Goal: Navigation & Orientation: Find specific page/section

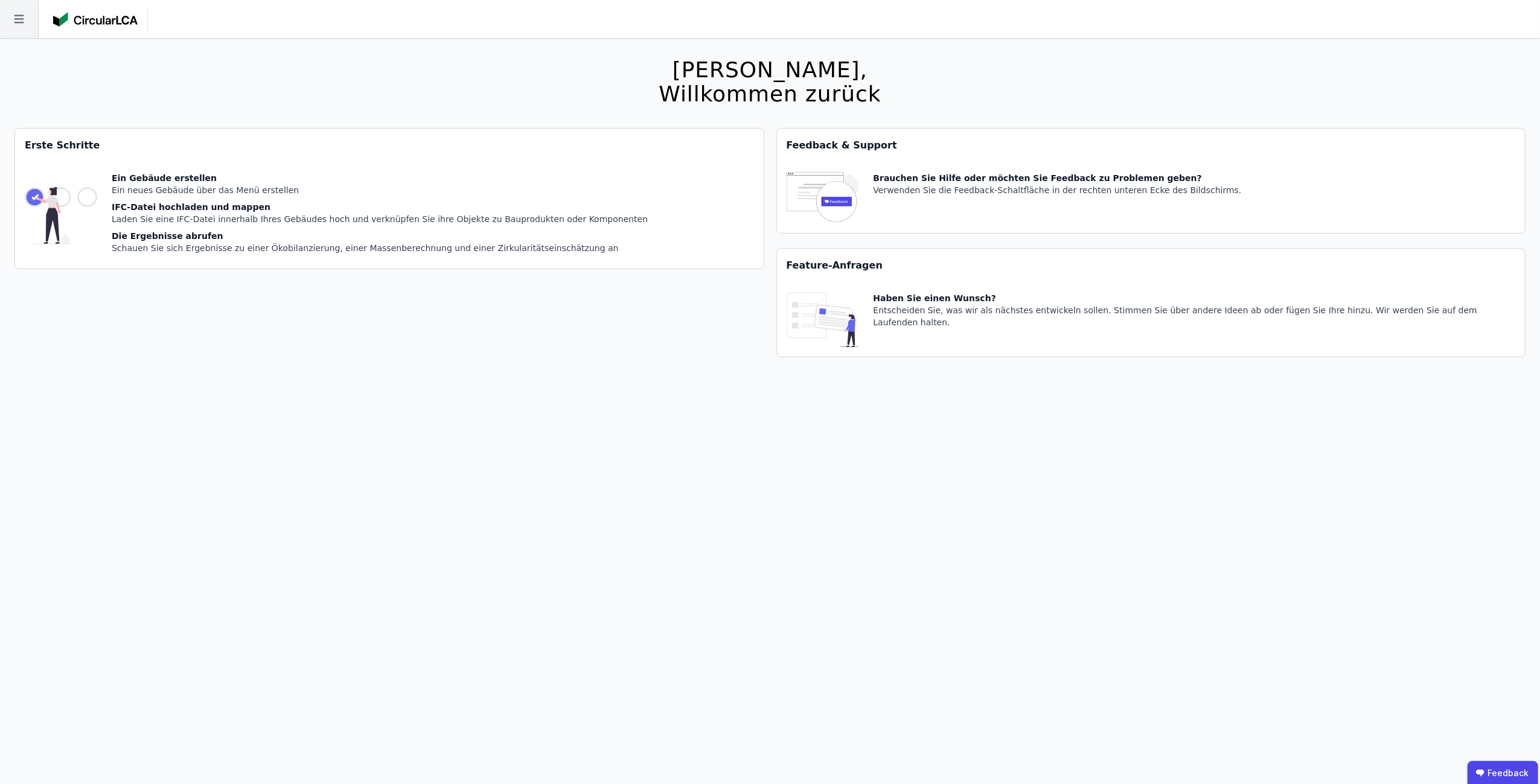
click at [24, 24] on icon at bounding box center [19, 19] width 38 height 38
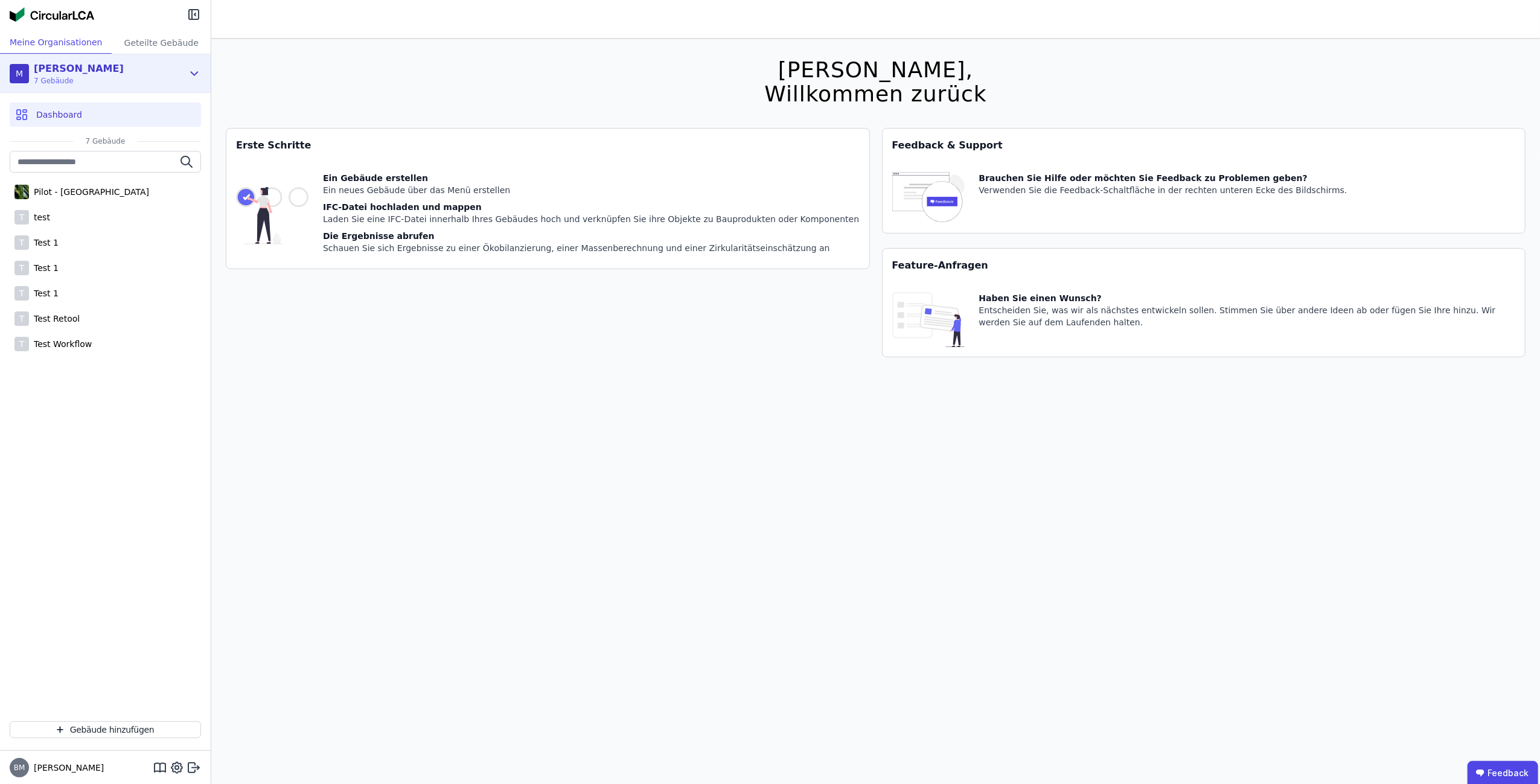
click at [123, 81] on div "M [PERSON_NAME] Test 7 Gebäude" at bounding box center [96, 74] width 174 height 24
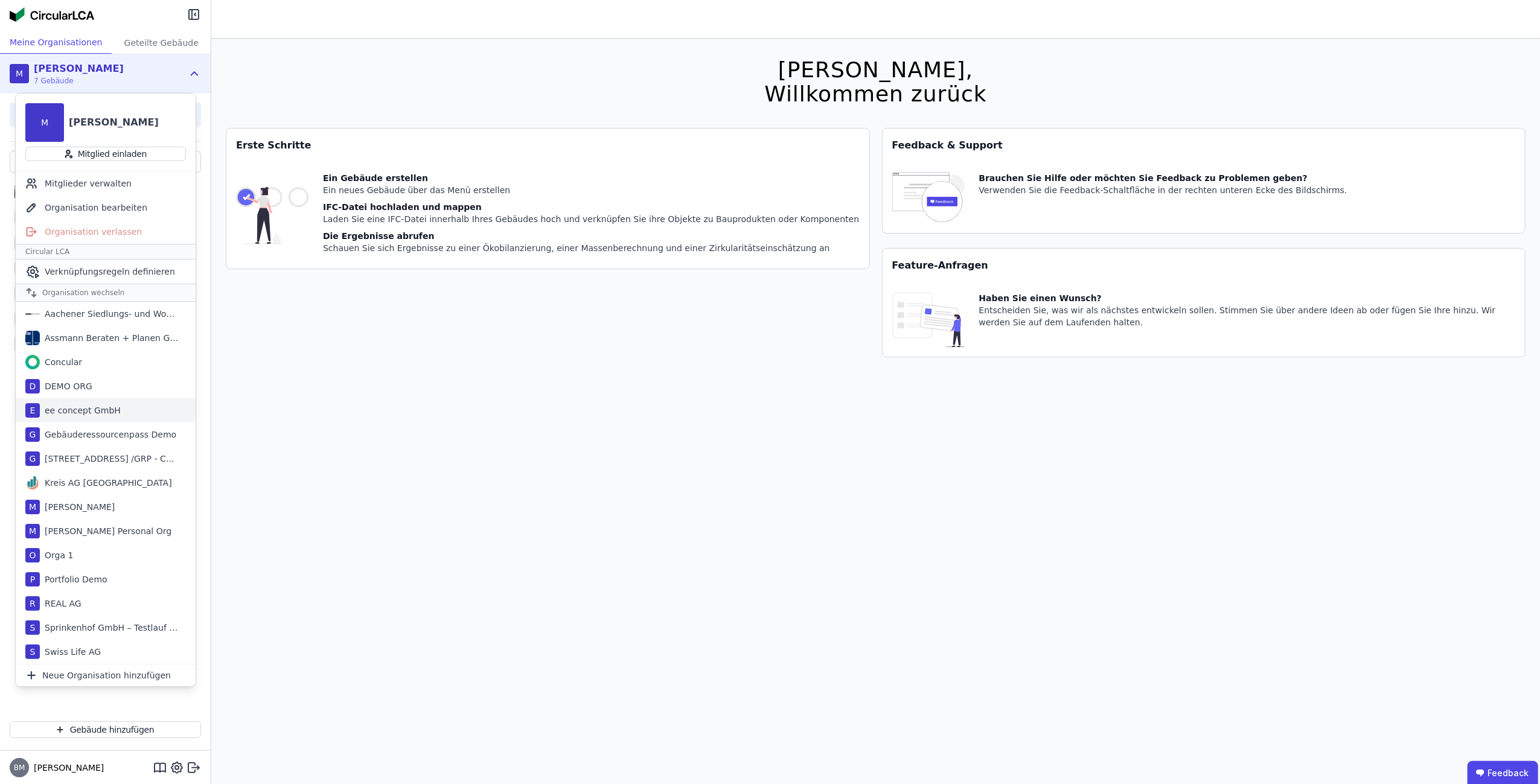
click at [98, 407] on div "ee concept GmbH" at bounding box center [80, 410] width 81 height 12
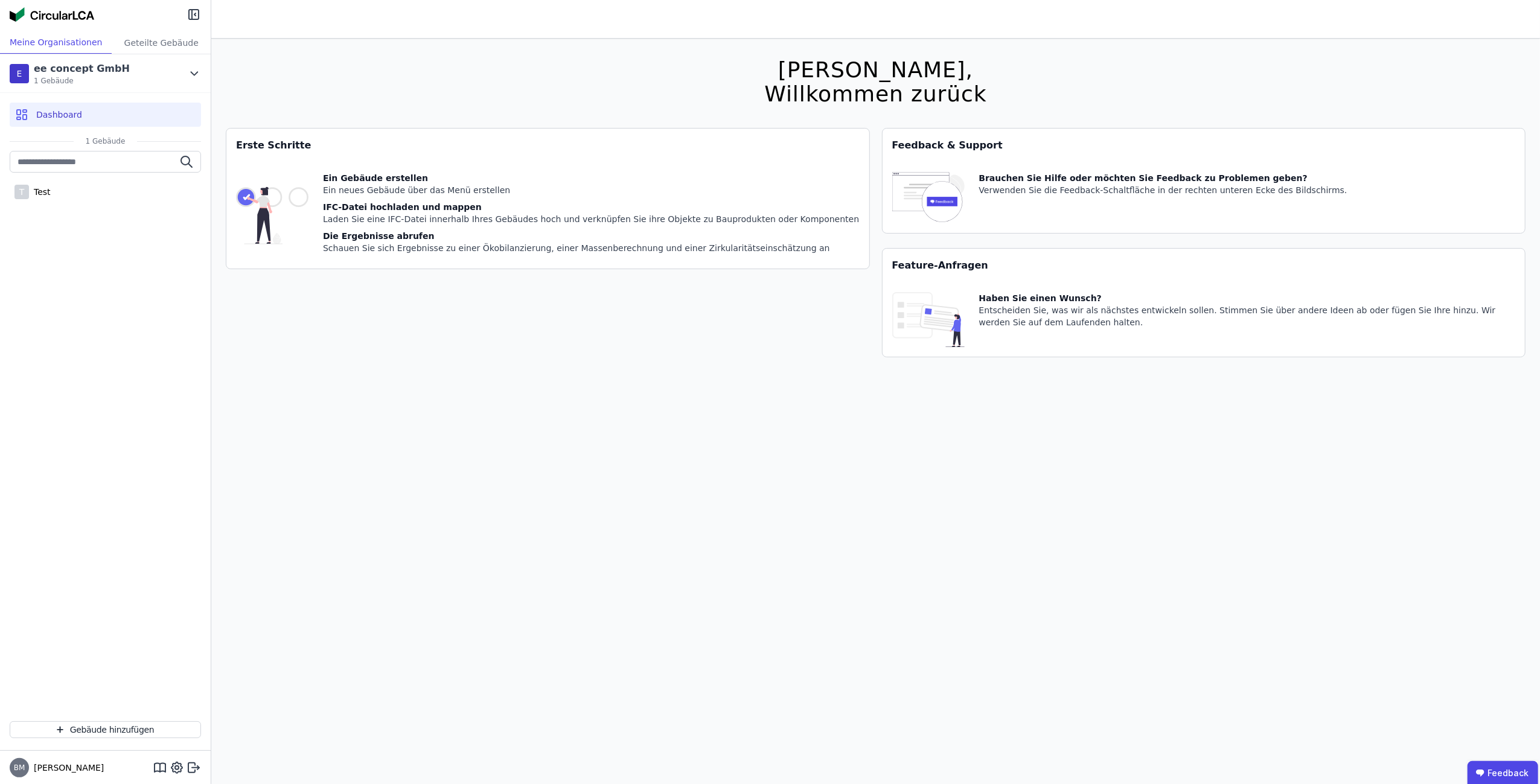
click at [148, 335] on div "T Test" at bounding box center [105, 431] width 211 height 561
click at [94, 207] on div "T Test" at bounding box center [105, 431] width 211 height 561
click at [88, 197] on div "T Test" at bounding box center [105, 191] width 192 height 24
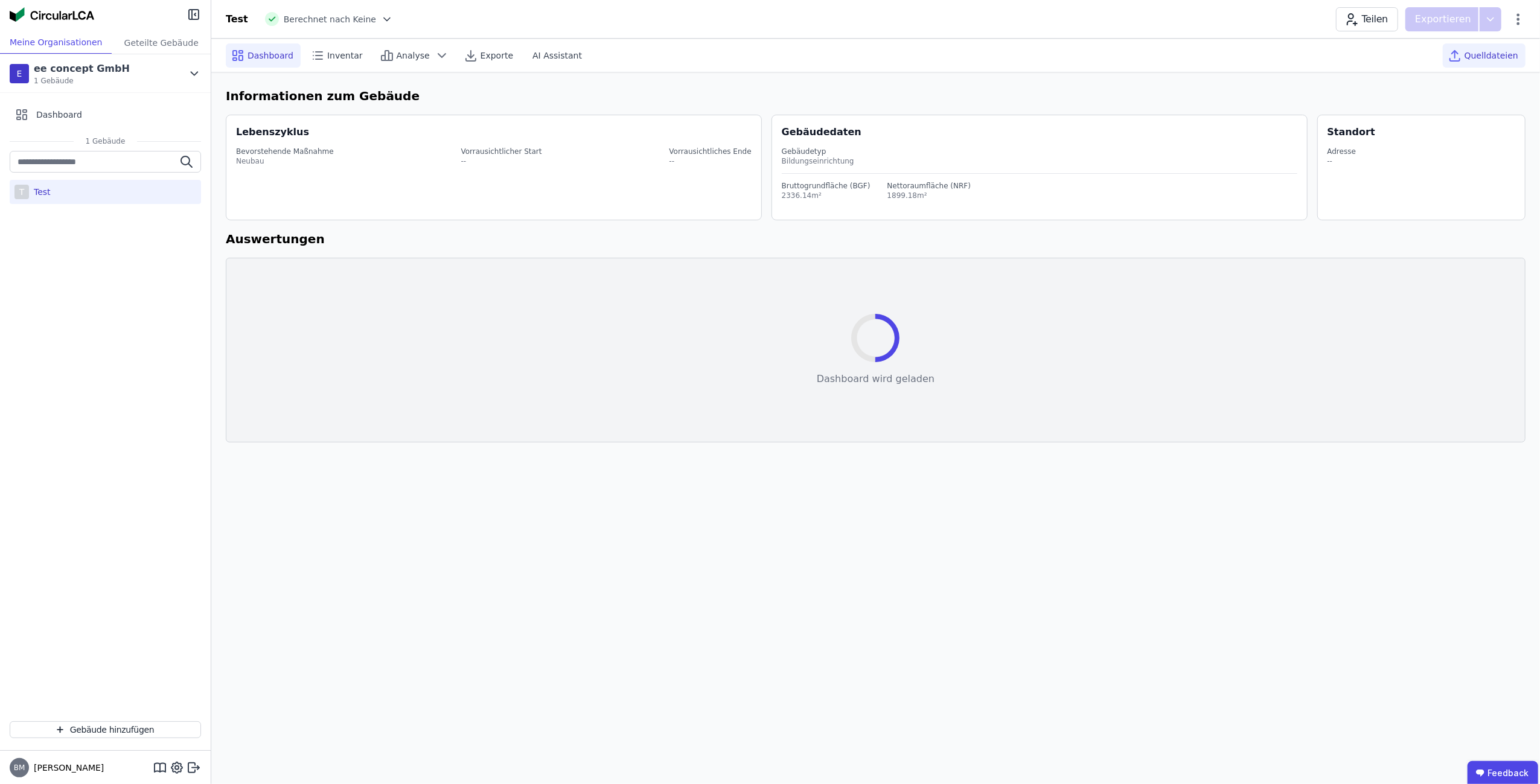
click at [1483, 55] on span "Quelldateien" at bounding box center [1491, 55] width 53 height 12
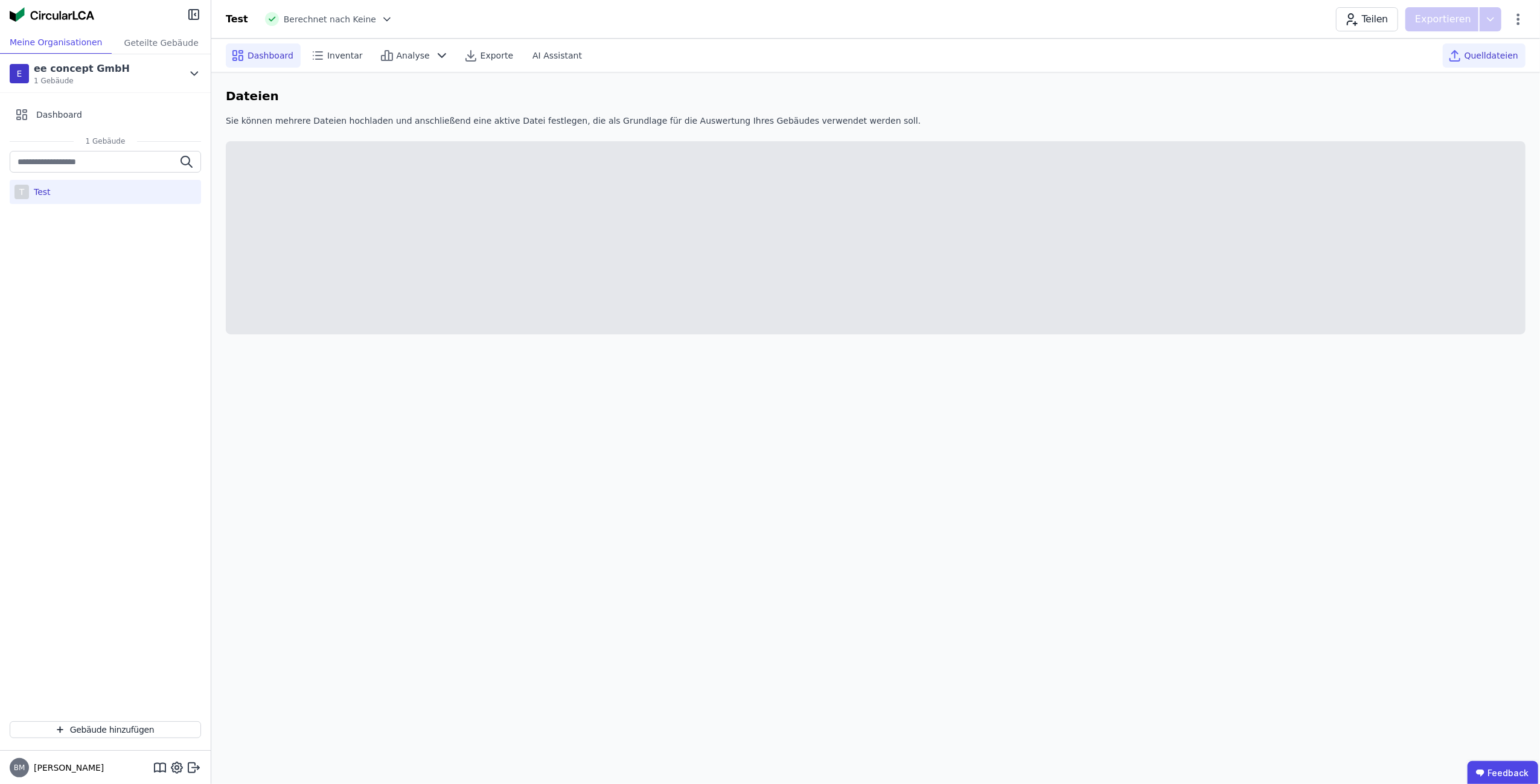
click at [265, 56] on span "Dashboard" at bounding box center [271, 55] width 46 height 12
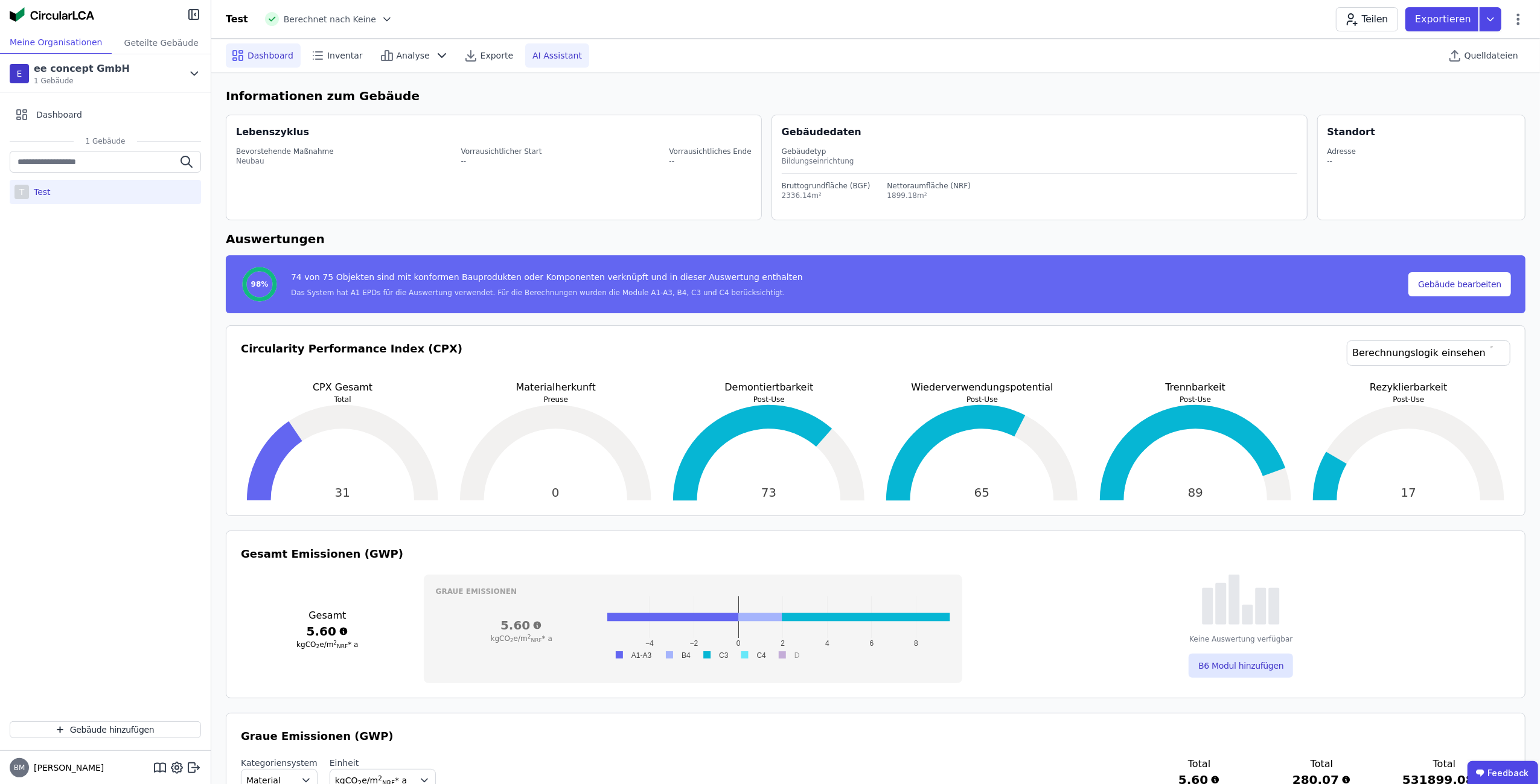
click at [546, 49] on div "AI Assistant" at bounding box center [557, 56] width 64 height 24
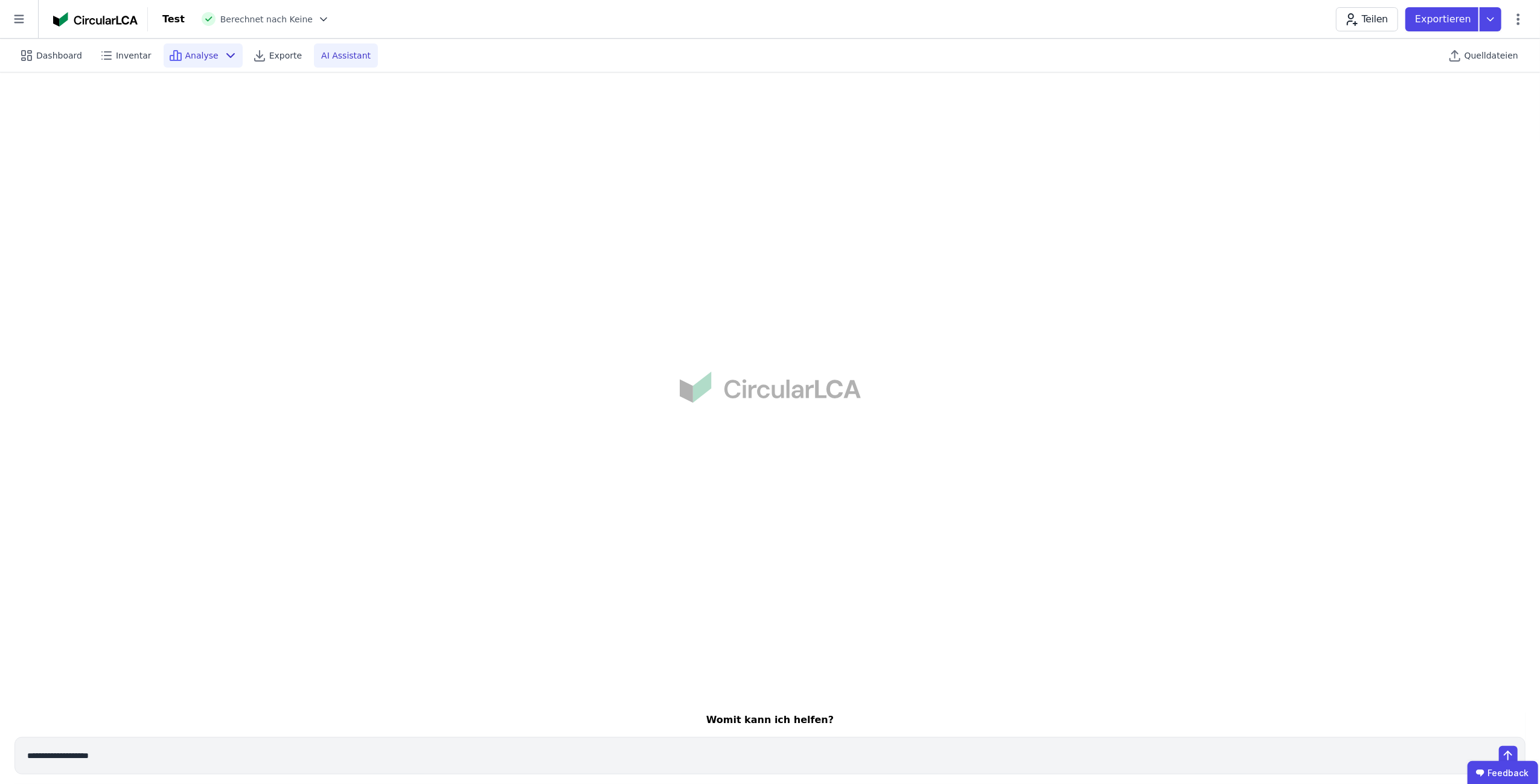
scroll to position [12, 0]
click at [314, 58] on div "AI Assistant" at bounding box center [346, 56] width 64 height 24
click at [49, 58] on span "Dashboard" at bounding box center [59, 55] width 46 height 12
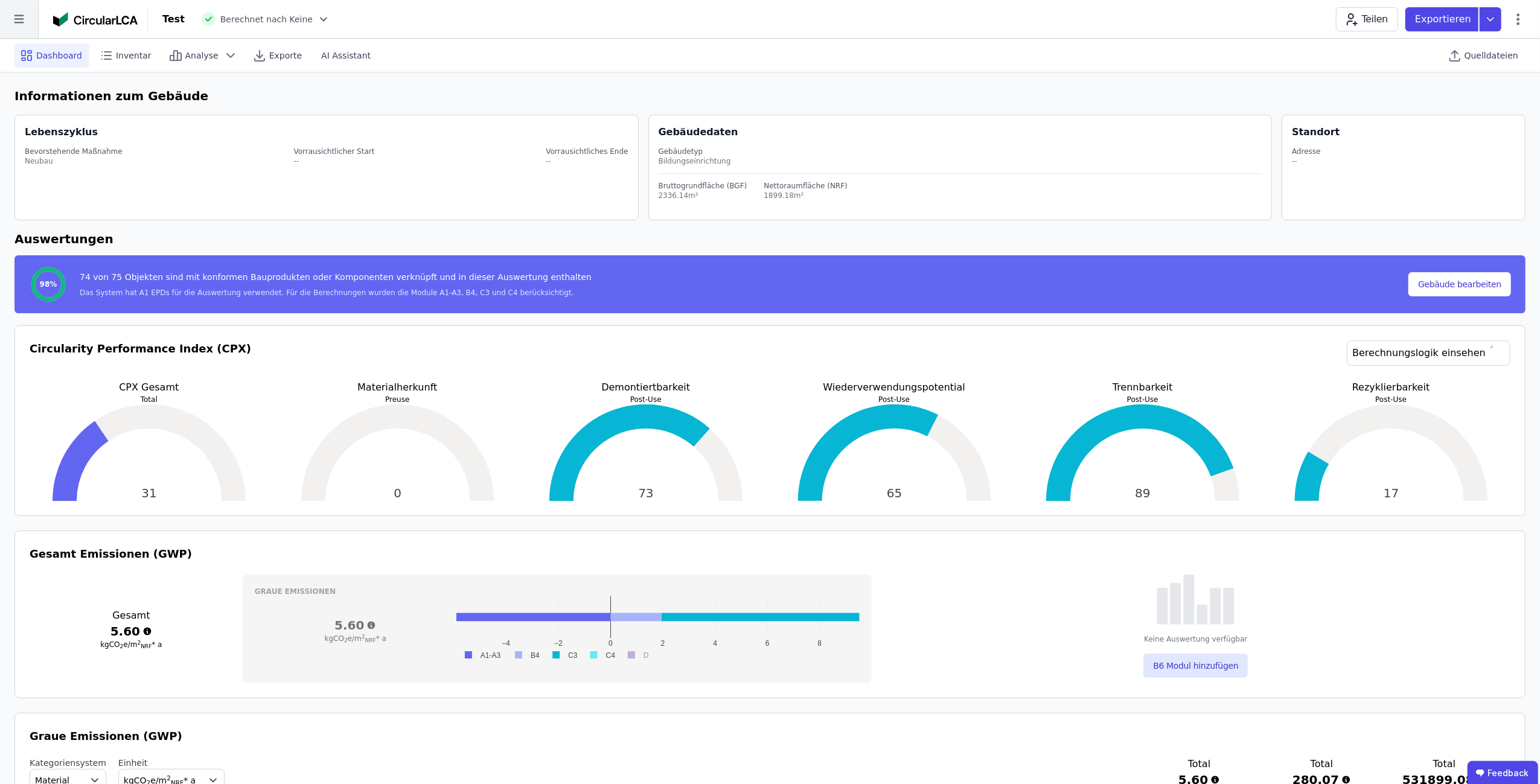
click at [17, 19] on icon at bounding box center [19, 19] width 10 height 8
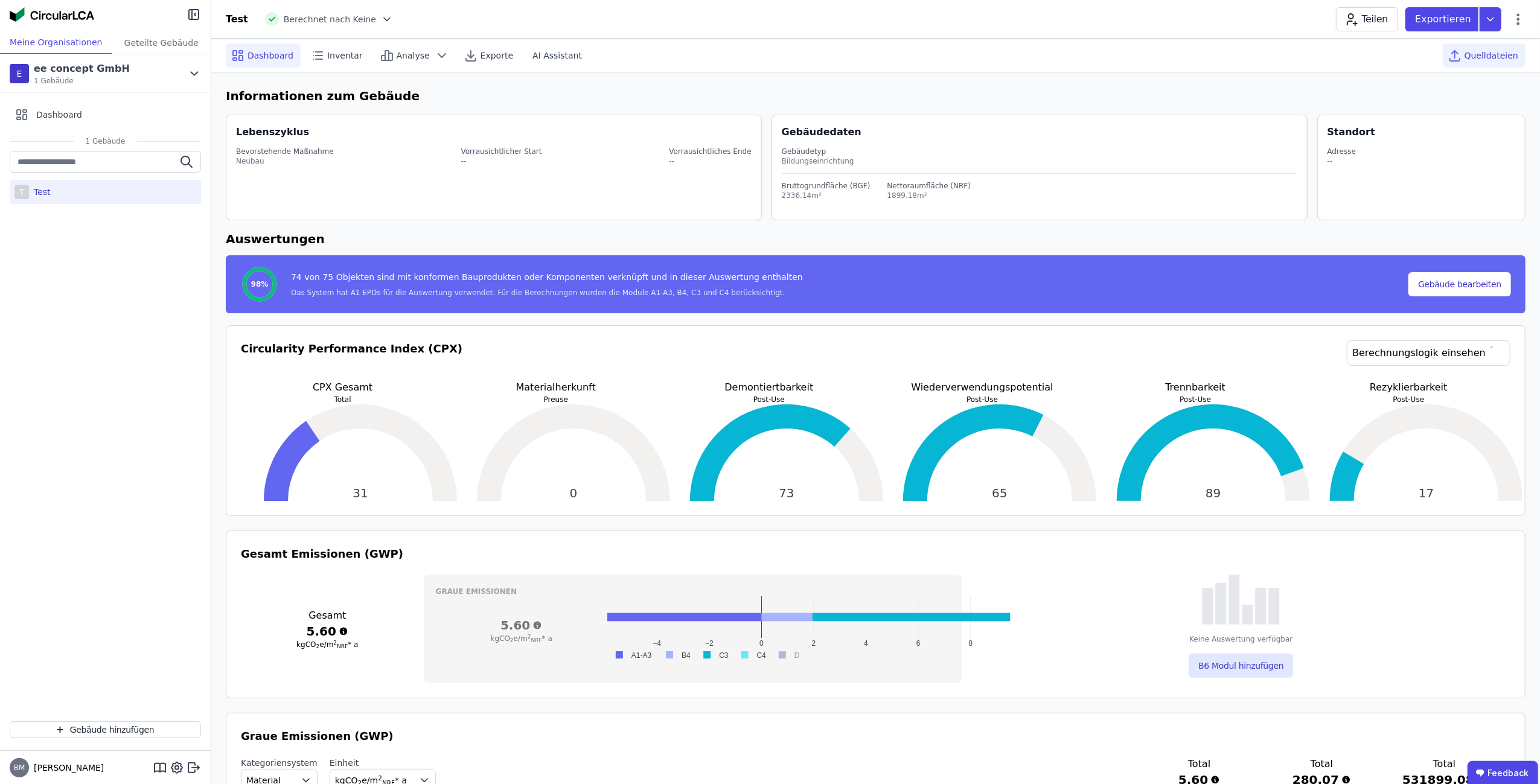
click at [1474, 63] on div "Quelldateien" at bounding box center [1484, 56] width 83 height 24
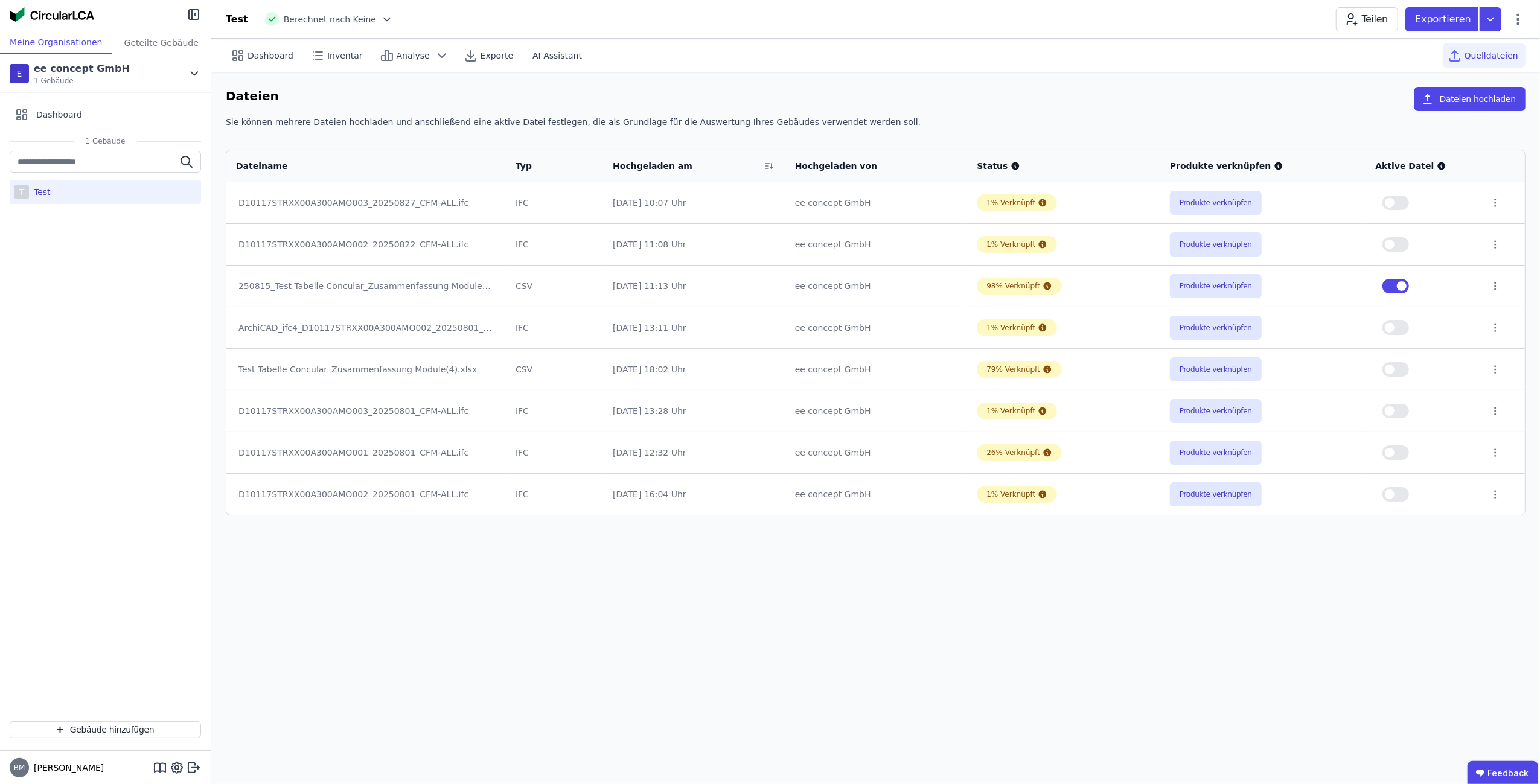
click at [856, 577] on div "Dashboard Inventar Analyse Exporte AI Assistant Quelldateien Dateien Dateien ho…" at bounding box center [875, 411] width 1329 height 745
click at [739, 633] on div "Dashboard Inventar Analyse Exporte AI Assistant Quelldateien Dateien Dateien ho…" at bounding box center [875, 411] width 1329 height 745
click at [180, 769] on icon at bounding box center [176, 767] width 15 height 15
select select "*"
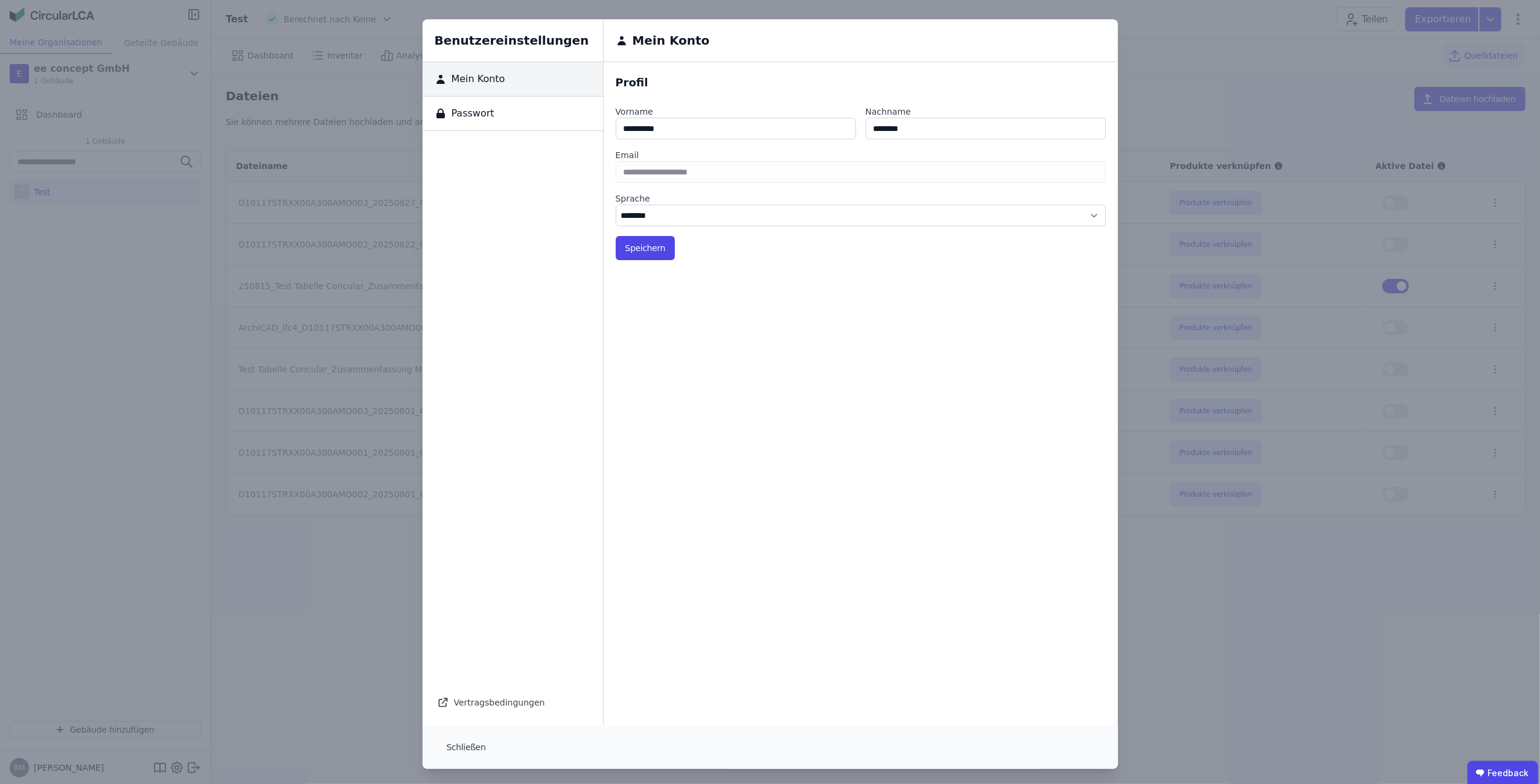
click at [169, 686] on div "Benutzereinstellungen Mein Konto Passwort Vertragsbedingungen Mein Konto Profil…" at bounding box center [770, 394] width 1540 height 788
click at [471, 743] on button "Schließen" at bounding box center [466, 747] width 58 height 24
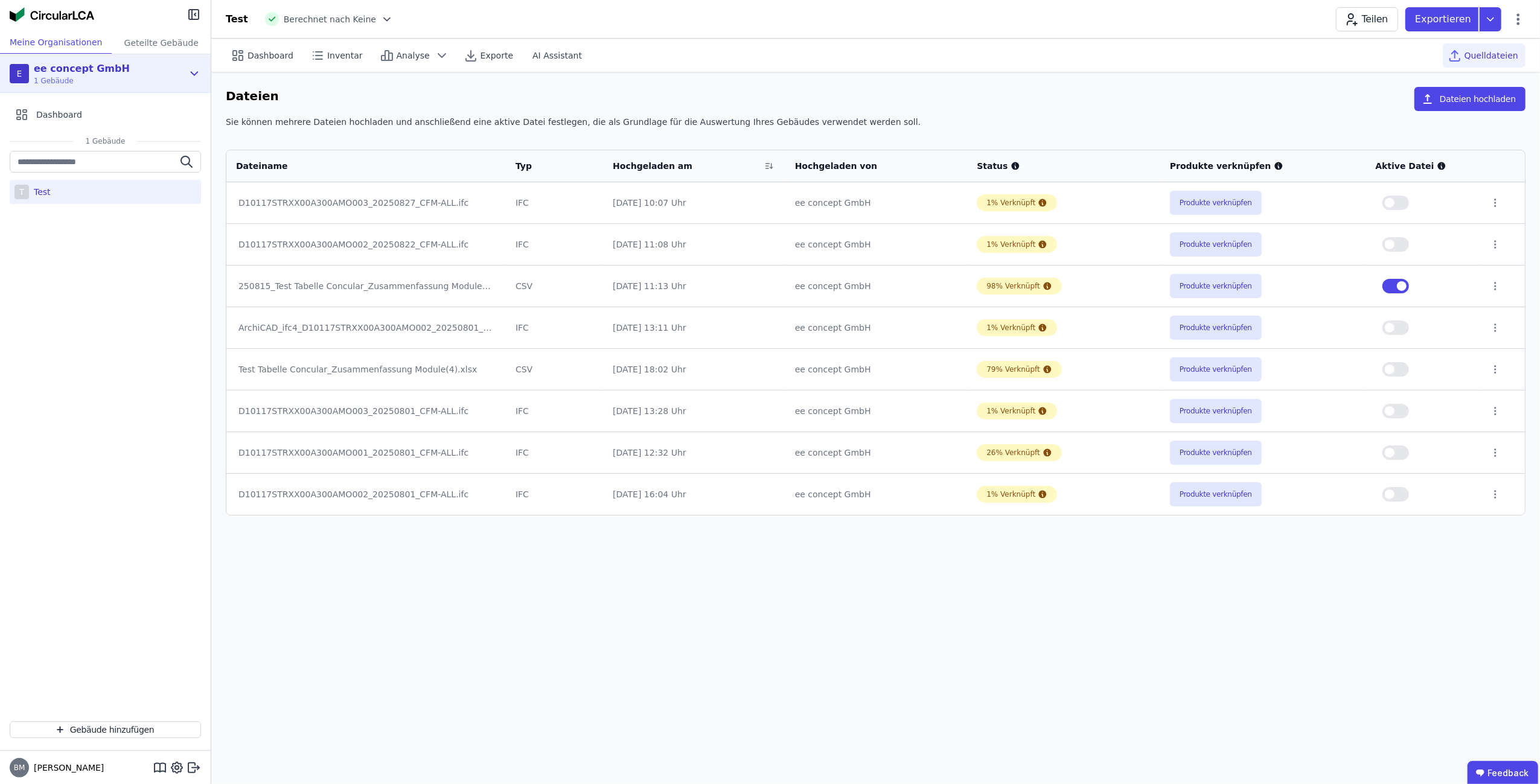
click at [199, 76] on icon at bounding box center [194, 74] width 13 height 15
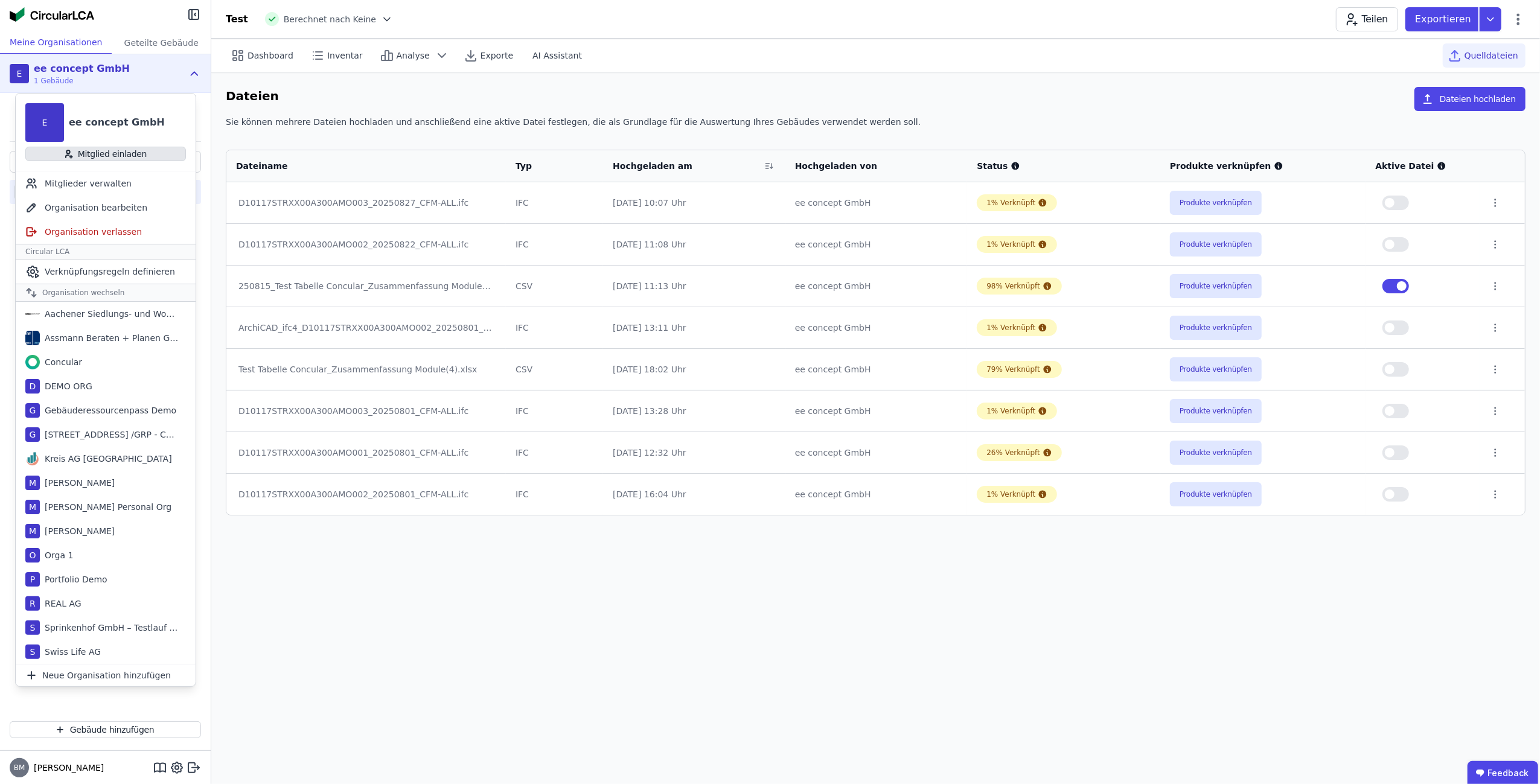
click at [132, 153] on button "Mitglied einladen" at bounding box center [105, 153] width 160 height 15
select select "*"
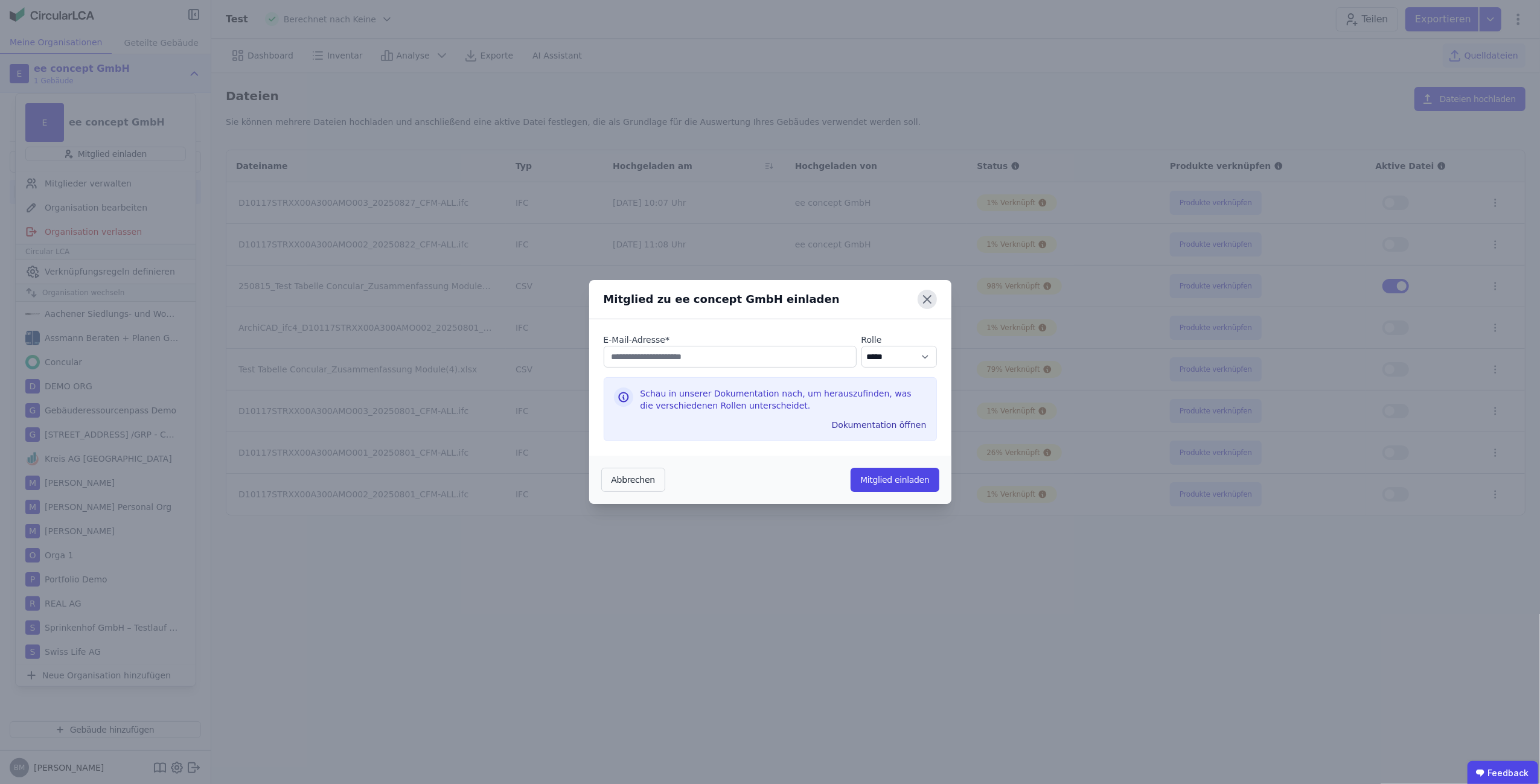
click at [934, 304] on icon at bounding box center [927, 300] width 19 height 19
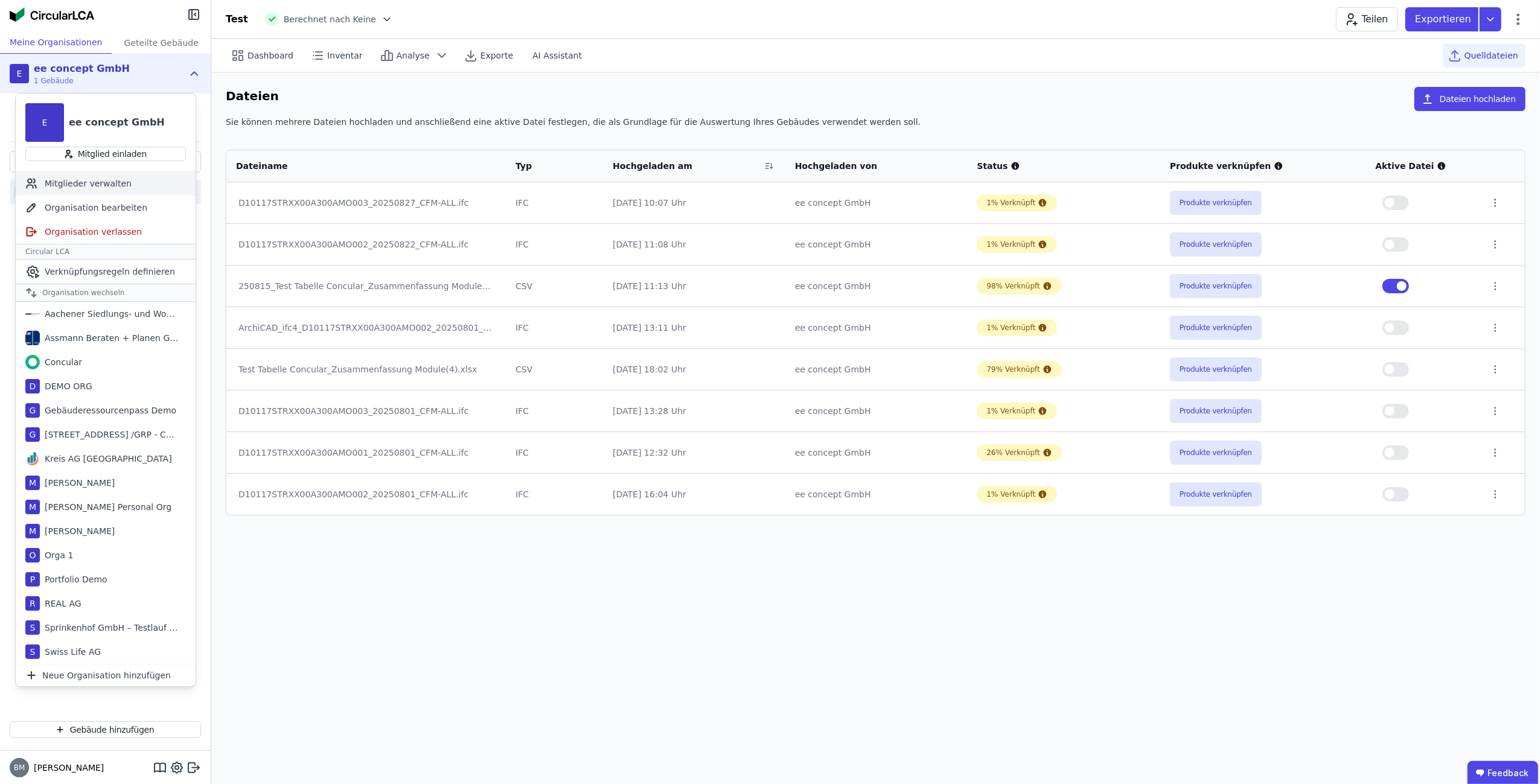
click at [103, 185] on div "Mitglieder verwalten" at bounding box center [105, 183] width 180 height 24
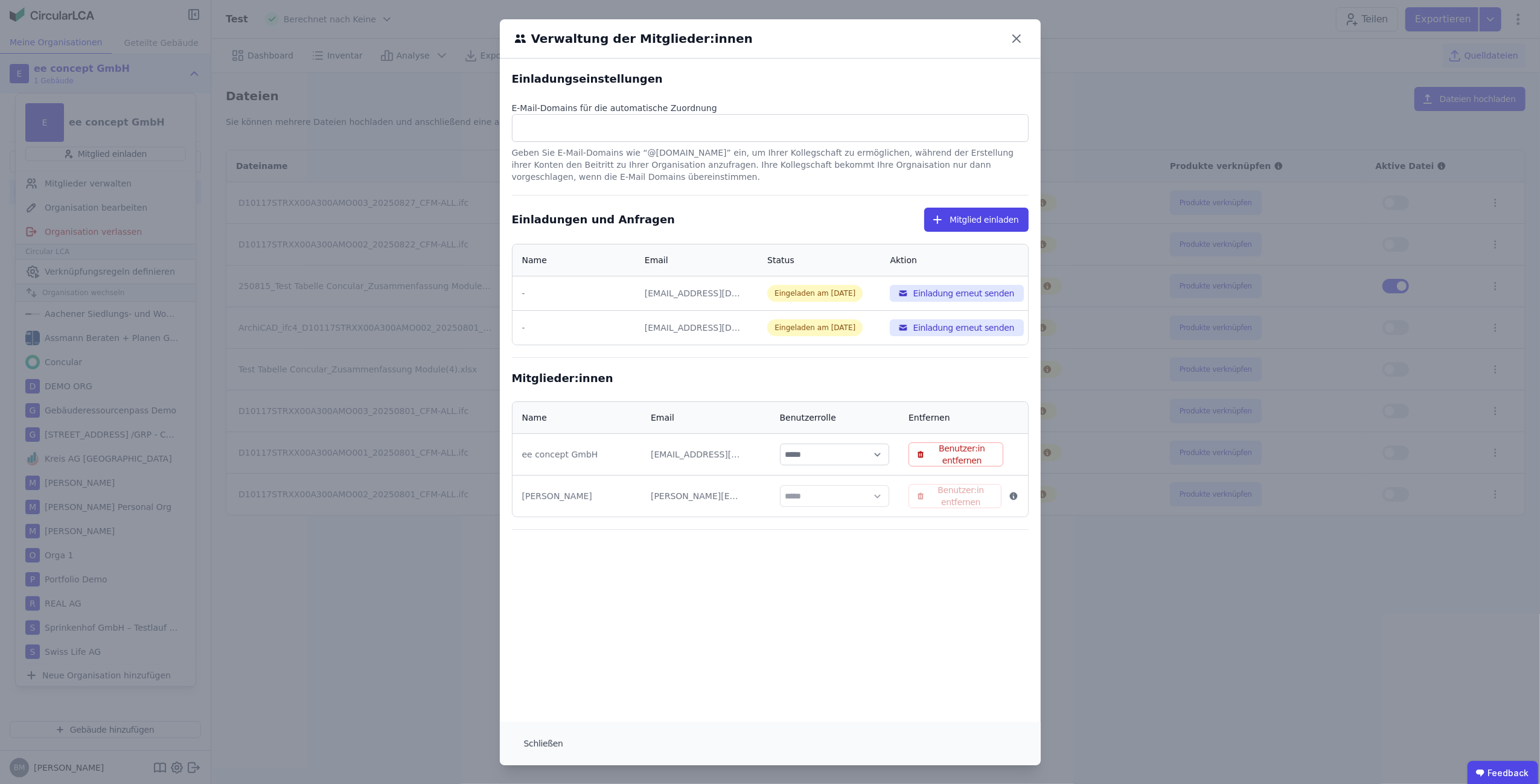
click at [791, 572] on div "Einladungseinstellungen E-Mail-Domains für die automatische Zuordnung Geben Sie…" at bounding box center [770, 390] width 541 height 663
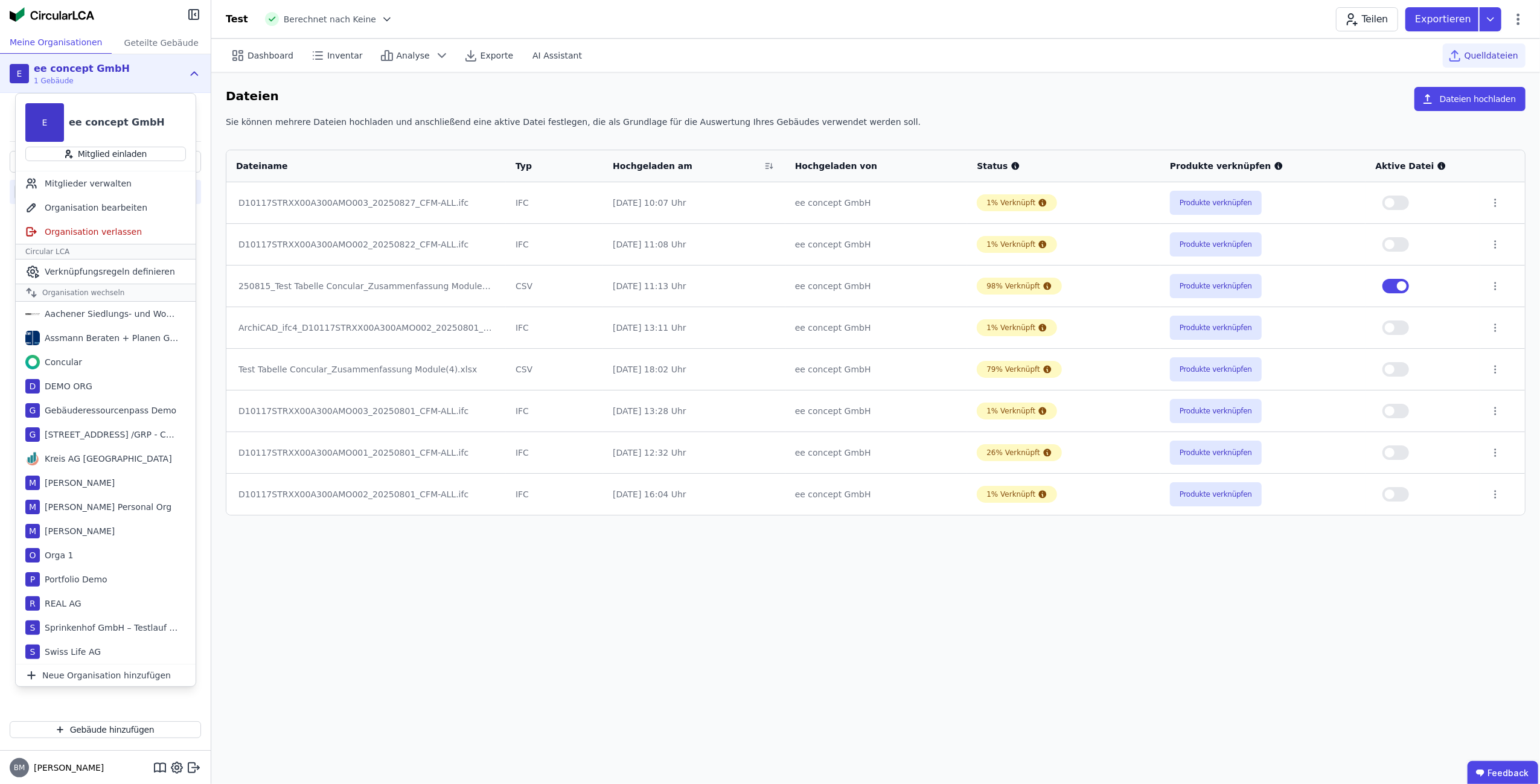
click at [985, 603] on div "Dashboard Inventar Analyse Exporte AI Assistant Quelldateien Dateien Dateien ho…" at bounding box center [875, 411] width 1329 height 745
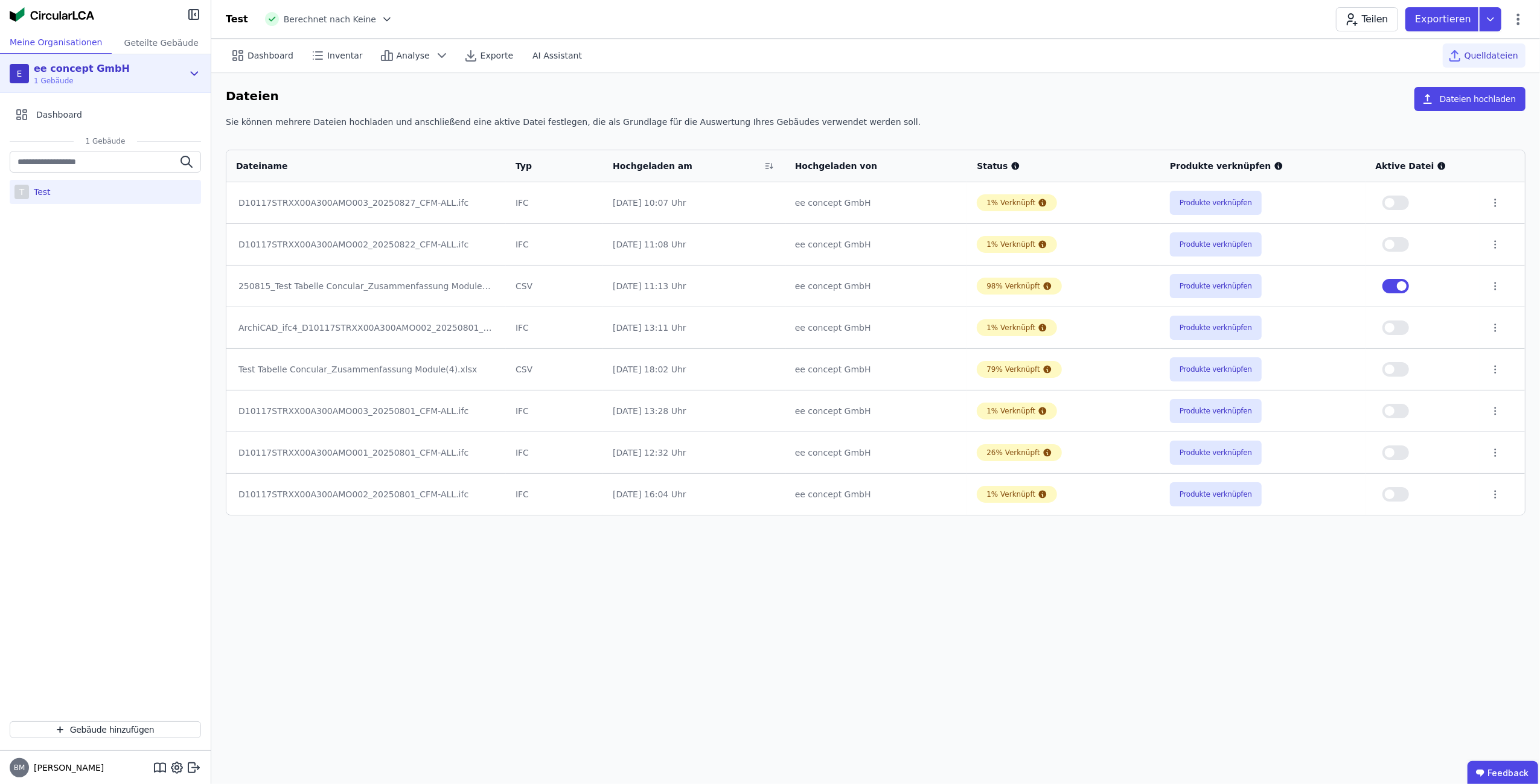
click at [183, 78] on div "E ee concept GmbH 1 Gebäude" at bounding box center [105, 74] width 211 height 39
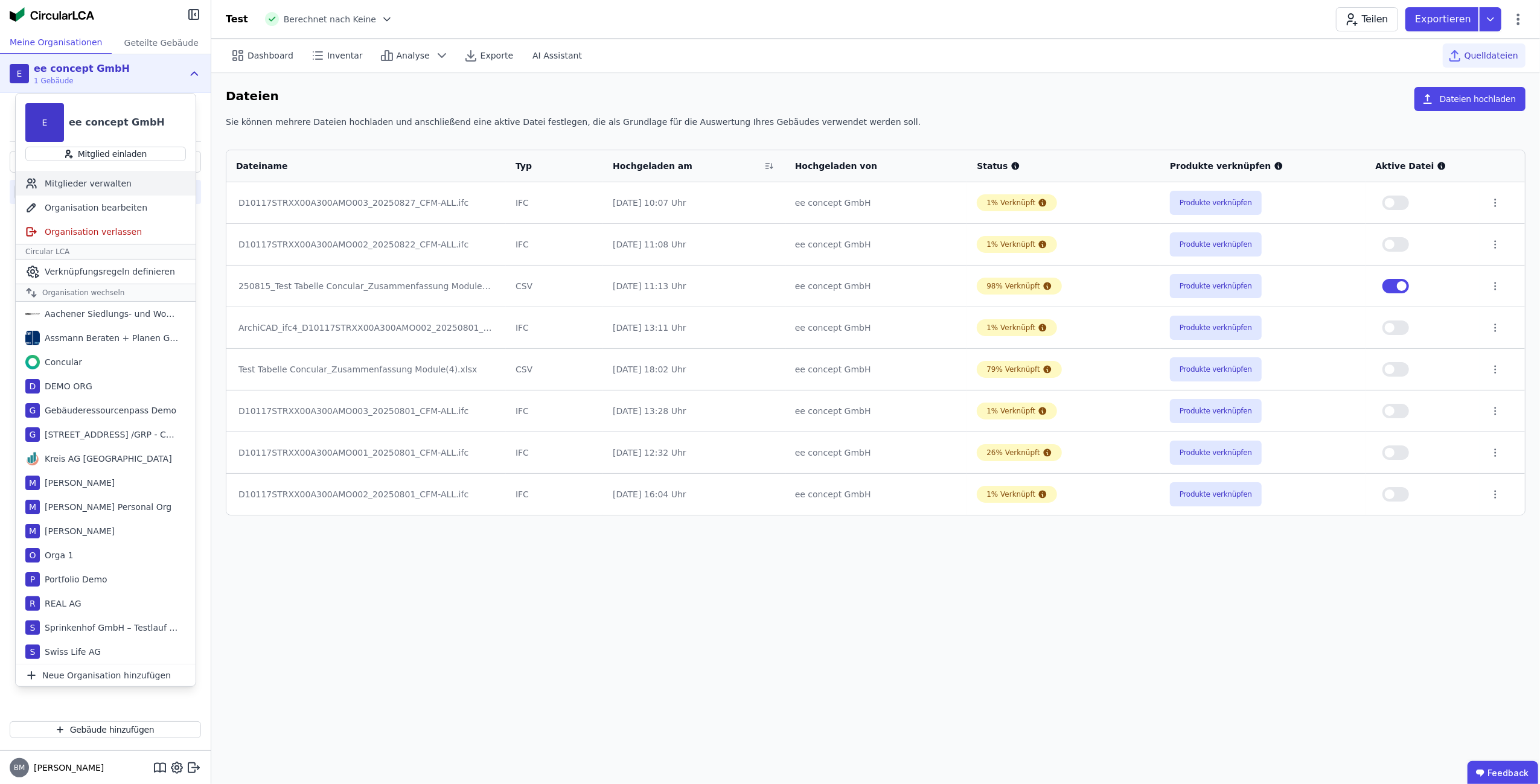
click at [115, 182] on div "Mitglieder verwalten" at bounding box center [105, 183] width 180 height 24
